Goal: Check status

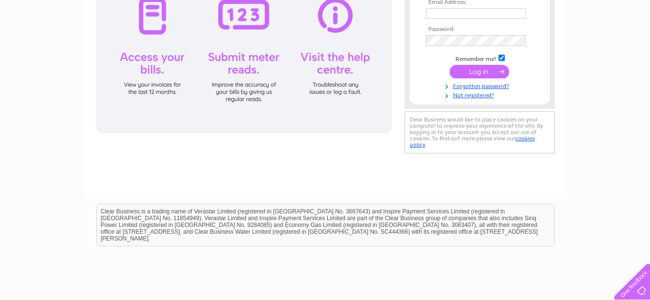
scroll to position [145, 0]
type input "[EMAIL_ADDRESS][DOMAIN_NAME]"
click at [476, 67] on input "submit" at bounding box center [478, 71] width 59 height 14
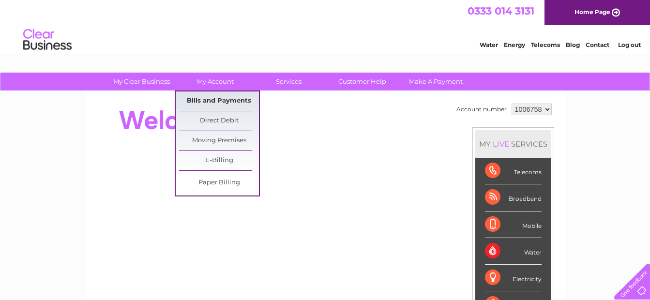
click at [207, 98] on link "Bills and Payments" at bounding box center [219, 100] width 80 height 19
click at [208, 98] on link "Bills and Payments" at bounding box center [219, 100] width 80 height 19
